Goal: Task Accomplishment & Management: Manage account settings

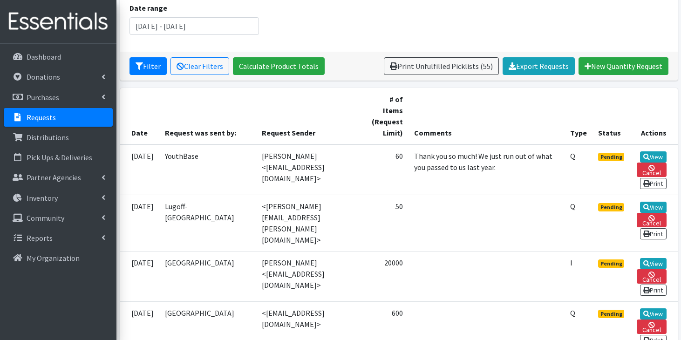
scroll to position [138, 0]
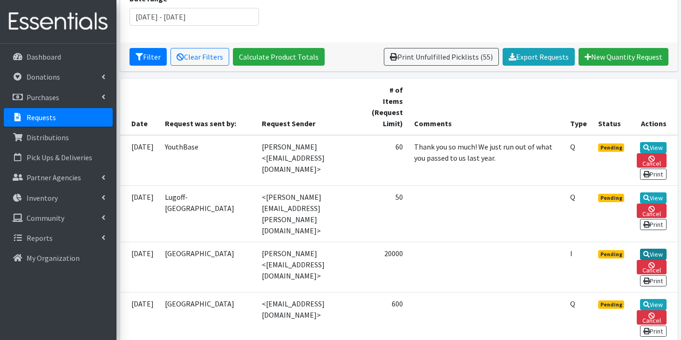
click at [649, 249] on link "View" at bounding box center [653, 254] width 27 height 11
drag, startPoint x: 304, startPoint y: 235, endPoint x: 374, endPoint y: 236, distance: 70.4
click at [363, 242] on td "[PERSON_NAME] <[EMAIL_ADDRESS][DOMAIN_NAME]>" at bounding box center [309, 267] width 107 height 50
copy td "thuffmaster@sdoc.org"
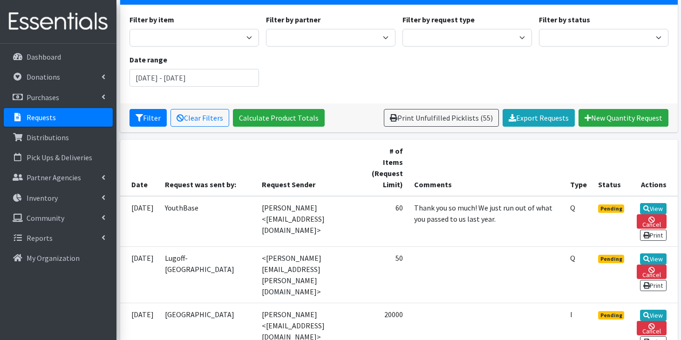
scroll to position [0, 0]
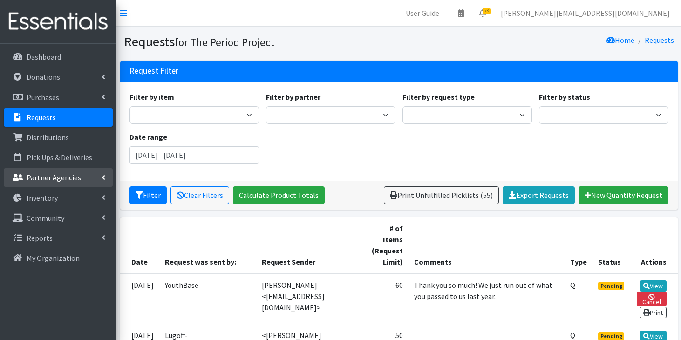
click at [56, 181] on p "Partner Agencies" at bounding box center [54, 177] width 55 height 9
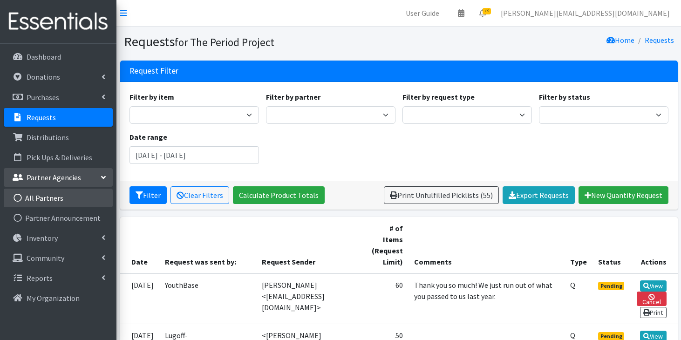
click at [55, 197] on link "All Partners" at bounding box center [58, 198] width 109 height 19
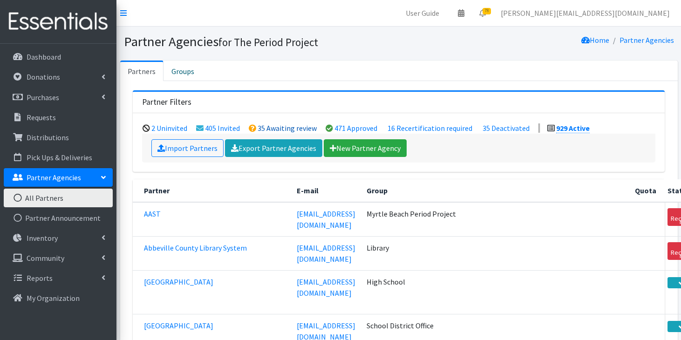
click at [277, 125] on link "35 Awaiting review" at bounding box center [287, 127] width 59 height 9
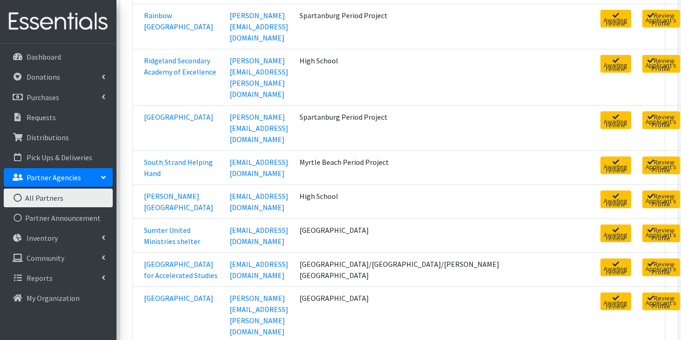
scroll to position [1071, 0]
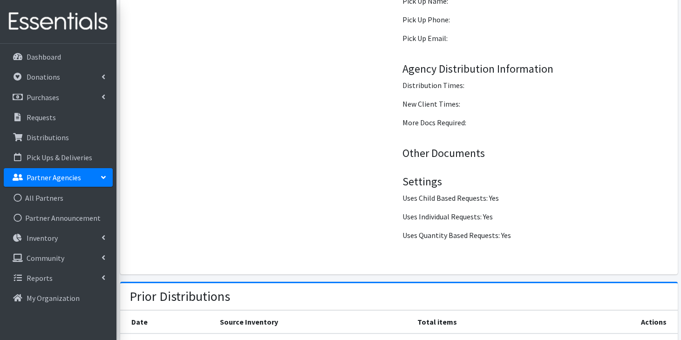
scroll to position [1276, 0]
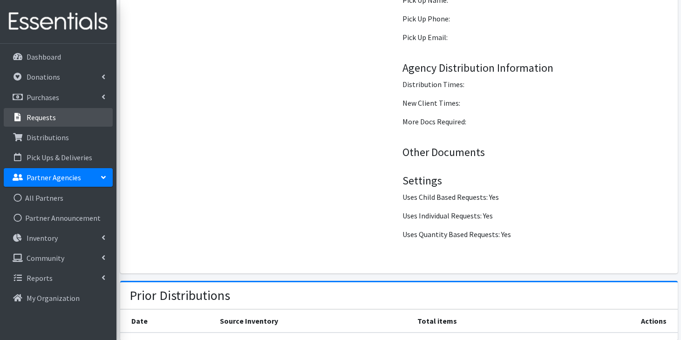
click at [56, 115] on link "Requests" at bounding box center [58, 117] width 109 height 19
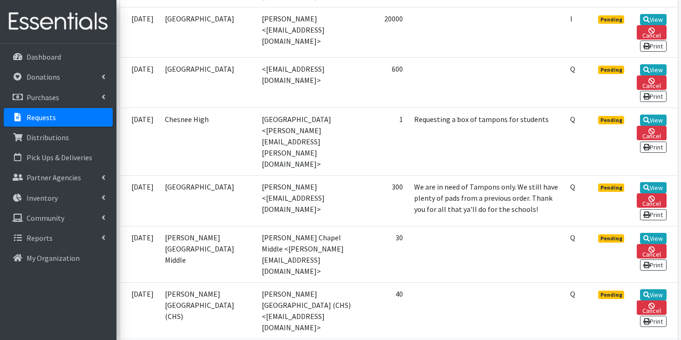
scroll to position [384, 0]
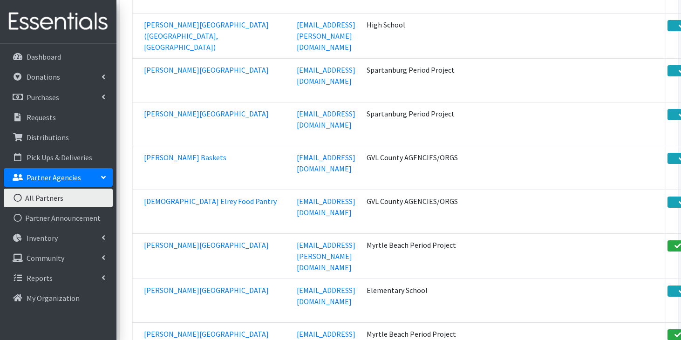
scroll to position [17969, 0]
